Goal: Task Accomplishment & Management: Complete application form

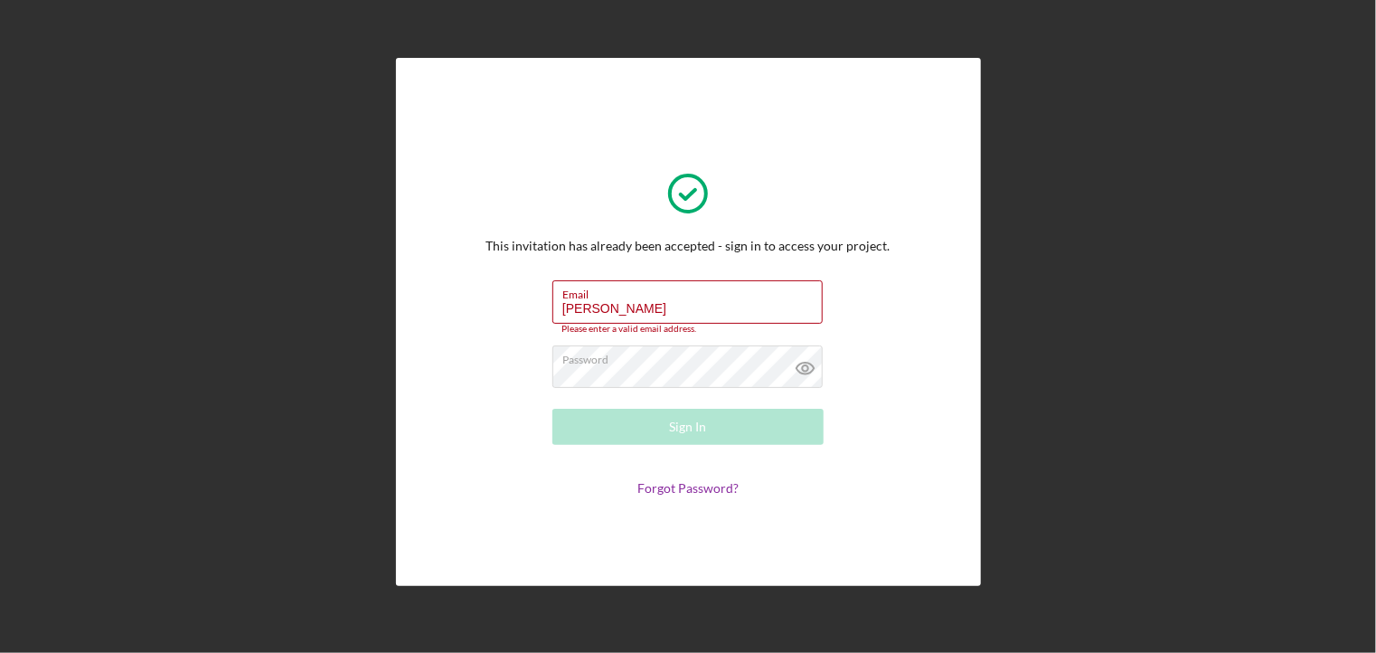
click at [690, 203] on icon at bounding box center [688, 193] width 90 height 90
click at [672, 305] on input "[PERSON_NAME]" at bounding box center [687, 301] width 270 height 43
type input "W"
type input "[EMAIL_ADDRESS][DOMAIN_NAME]"
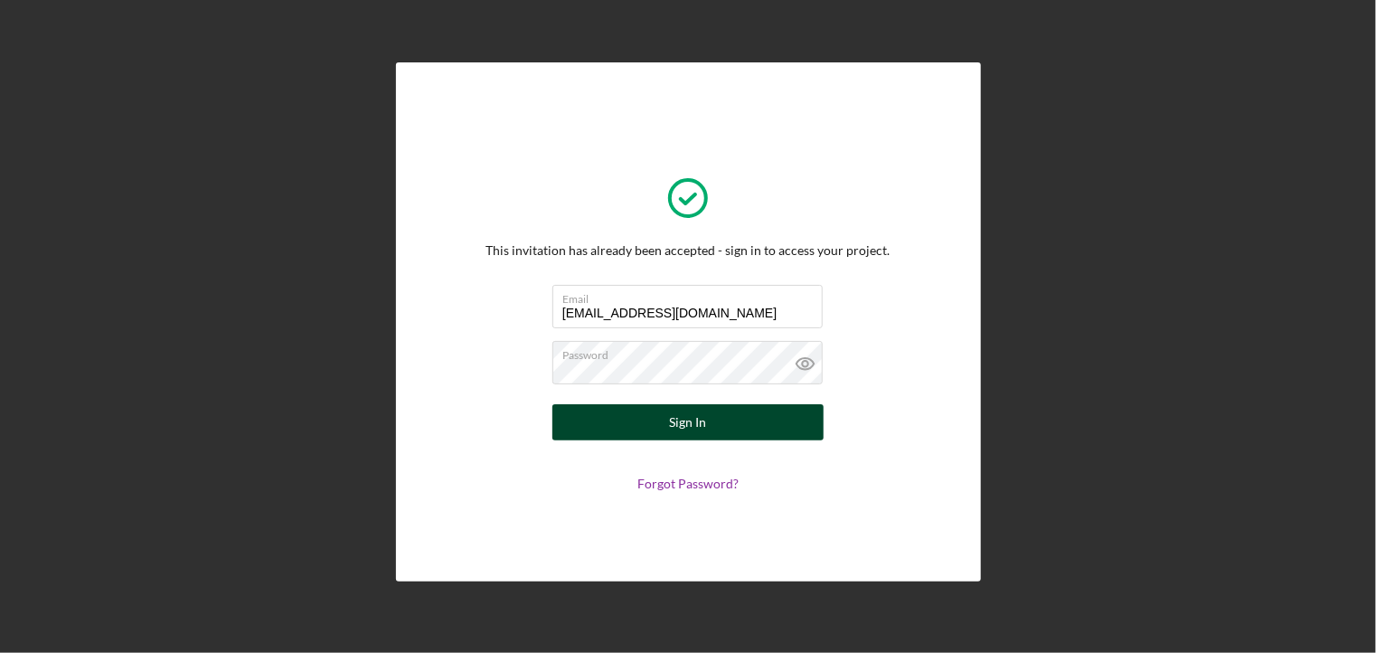
click at [714, 424] on button "Sign In" at bounding box center [687, 422] width 271 height 36
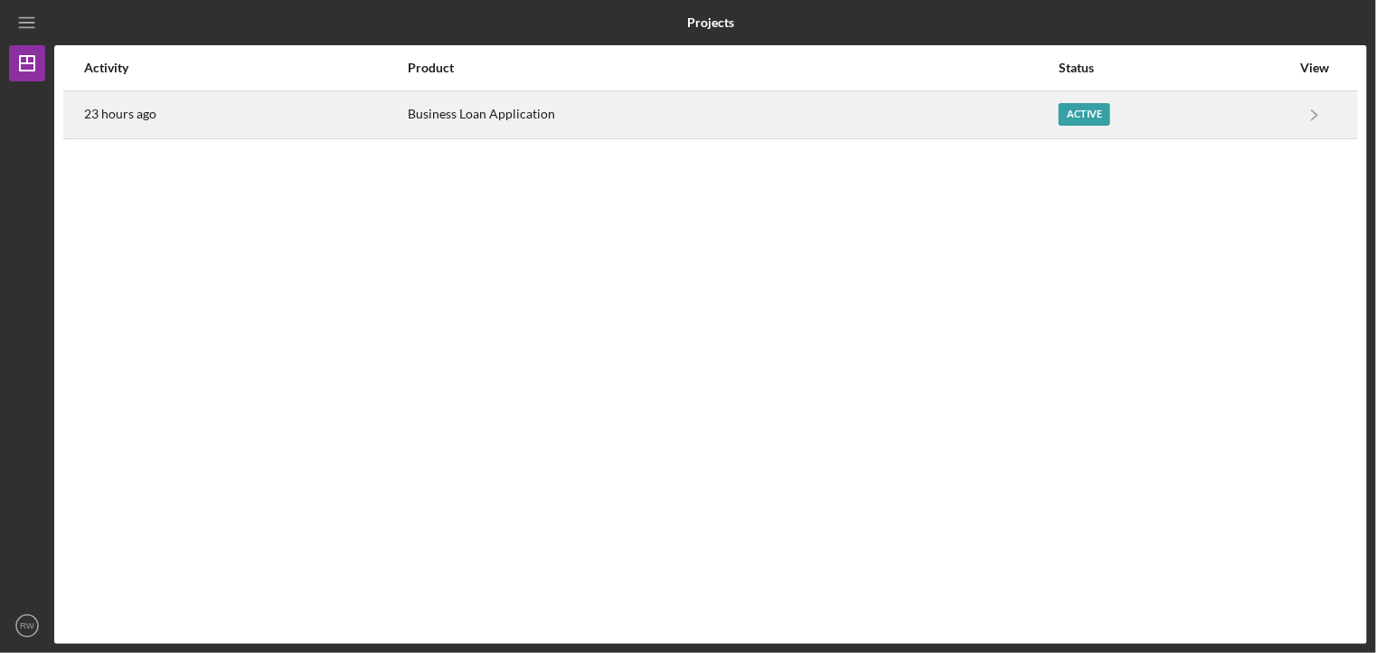
click at [1089, 110] on div "Active" at bounding box center [1085, 114] width 52 height 23
